Goal: Task Accomplishment & Management: Use online tool/utility

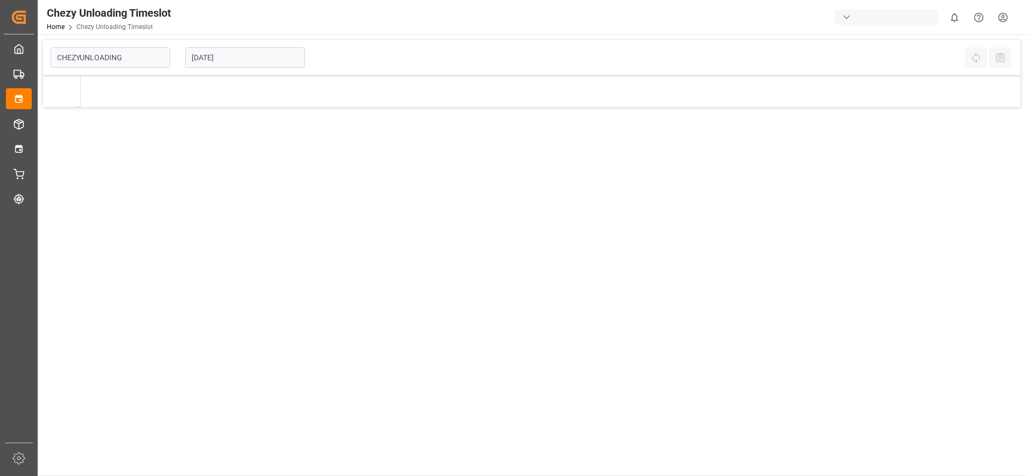
type input "Chezy Unloading"
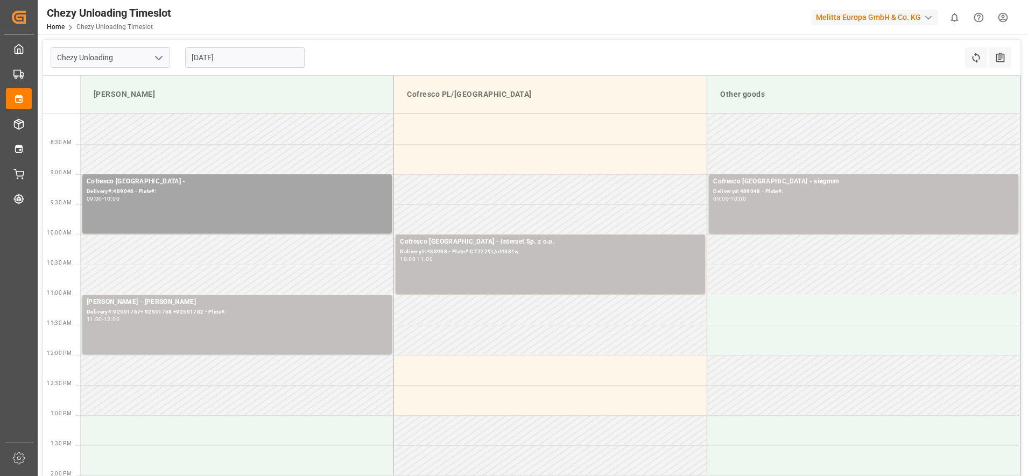
click at [209, 56] on input "[DATE]" at bounding box center [244, 57] width 119 height 20
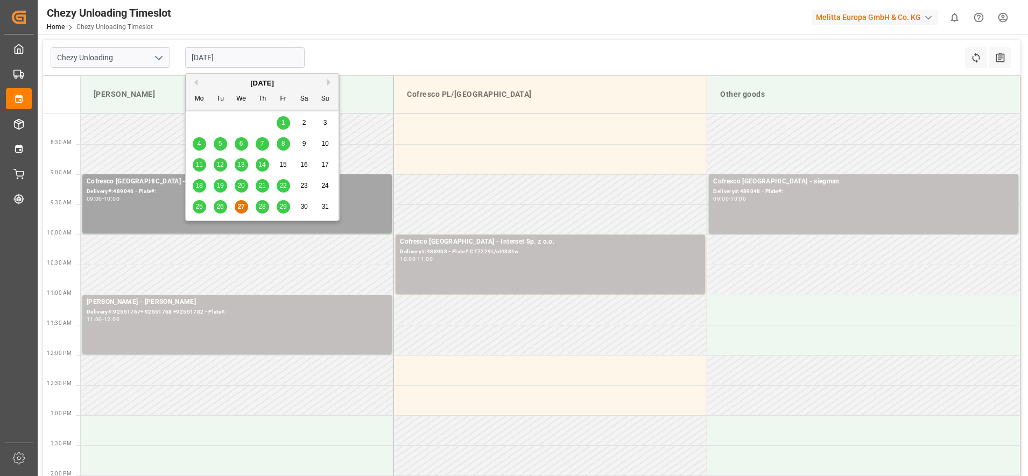
click at [260, 205] on span "28" at bounding box center [261, 207] width 7 height 8
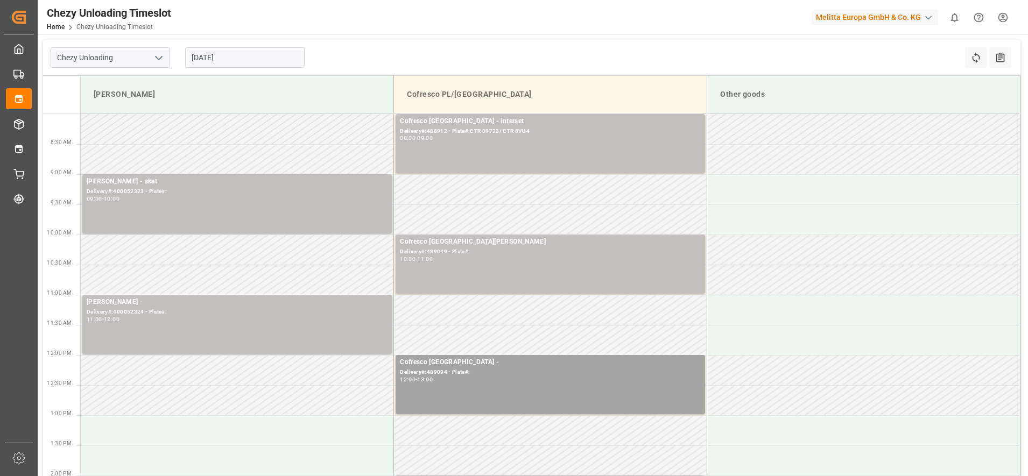
click at [224, 56] on input "[DATE]" at bounding box center [244, 57] width 119 height 20
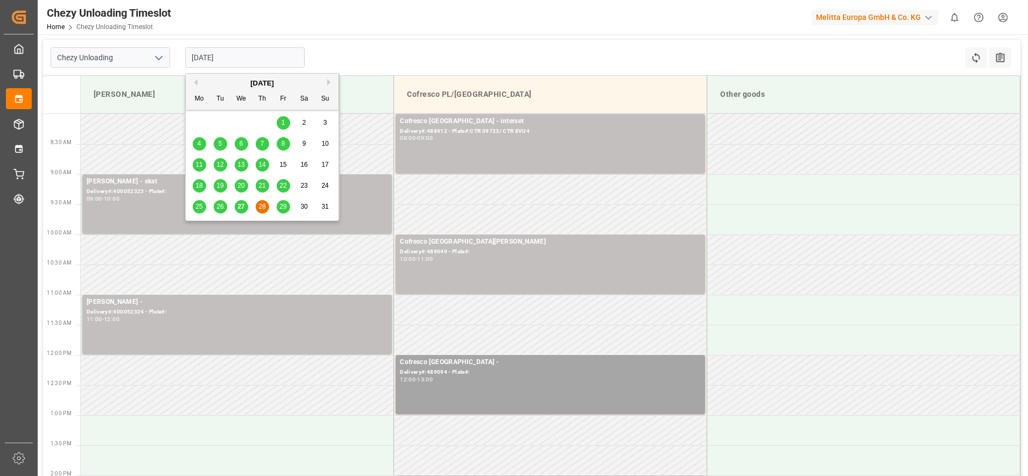
click at [278, 209] on div "29" at bounding box center [283, 207] width 13 height 13
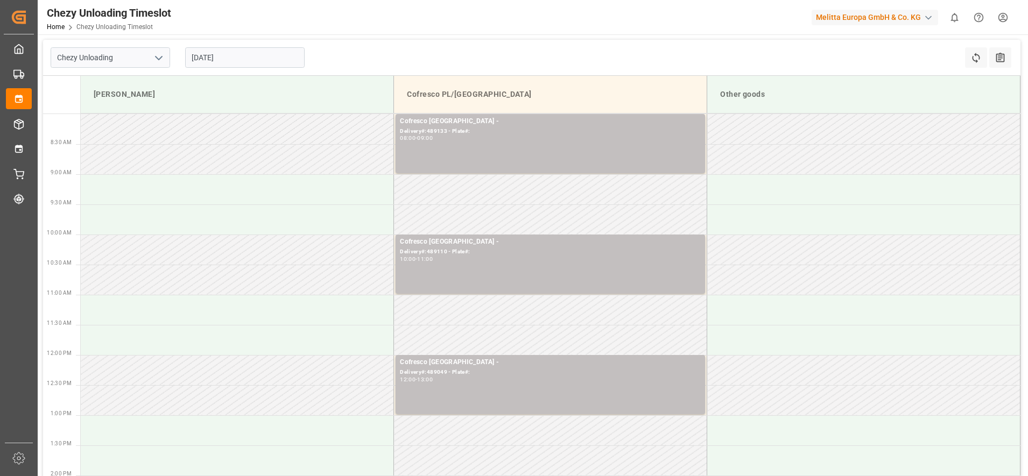
click at [256, 54] on input "[DATE]" at bounding box center [244, 57] width 119 height 20
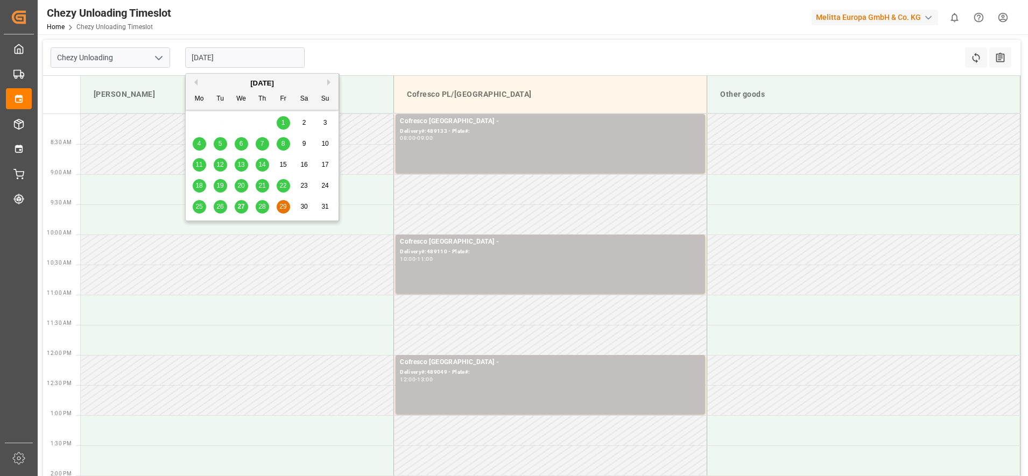
click at [263, 206] on span "28" at bounding box center [261, 207] width 7 height 8
type input "[DATE]"
